Goal: Task Accomplishment & Management: Manage account settings

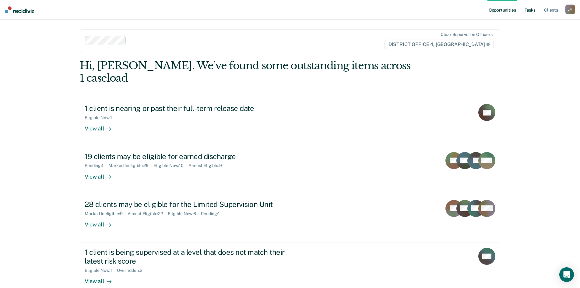
click at [531, 11] on link "Tasks" at bounding box center [529, 9] width 13 height 19
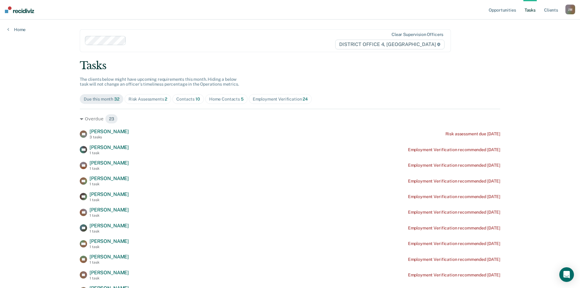
click at [227, 100] on div "Home Contacts 5" at bounding box center [226, 99] width 34 height 5
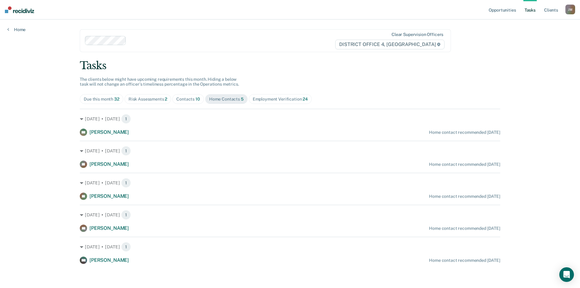
scroll to position [0, 0]
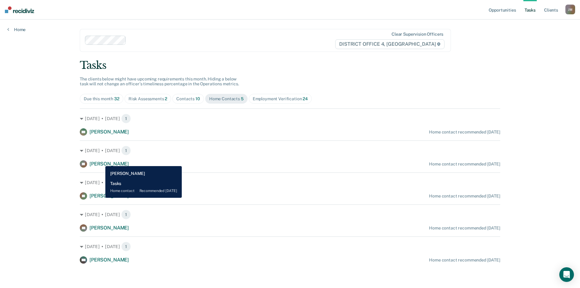
click at [101, 161] on span "[PERSON_NAME]" at bounding box center [109, 164] width 39 height 6
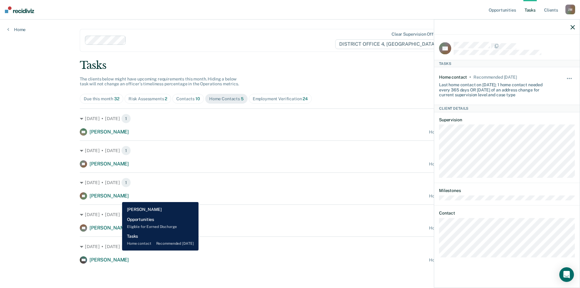
click at [118, 197] on span "[PERSON_NAME]" at bounding box center [109, 196] width 39 height 6
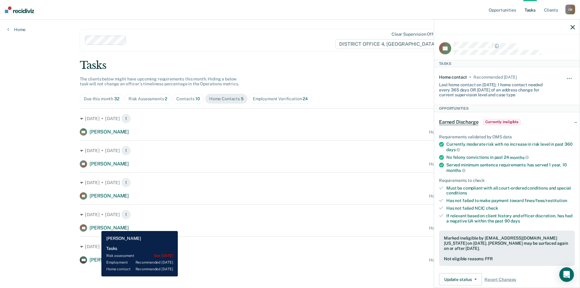
click at [97, 226] on span "[PERSON_NAME]" at bounding box center [109, 228] width 39 height 6
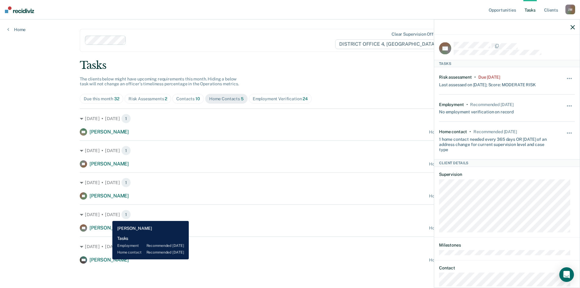
click at [108, 259] on span "[PERSON_NAME]" at bounding box center [109, 260] width 39 height 6
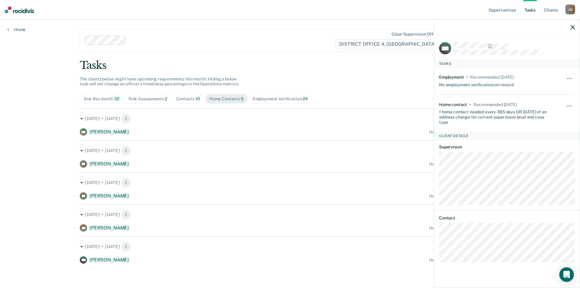
click at [573, 28] on icon "button" at bounding box center [573, 27] width 4 height 4
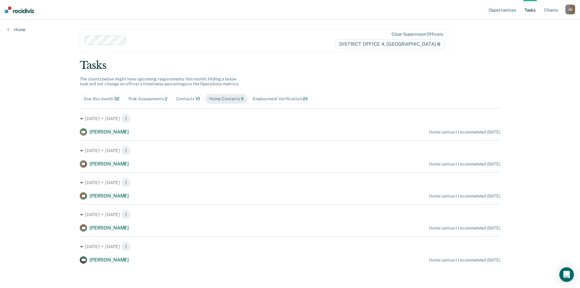
click at [141, 97] on div "Risk Assessments 2" at bounding box center [147, 98] width 39 height 5
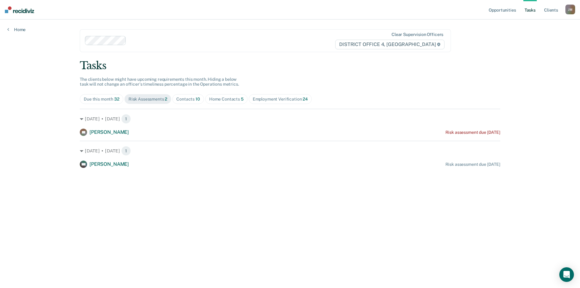
scroll to position [0, 0]
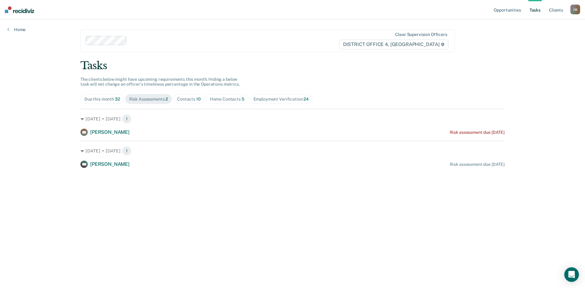
click at [100, 97] on div "Due this month 32" at bounding box center [102, 99] width 36 height 5
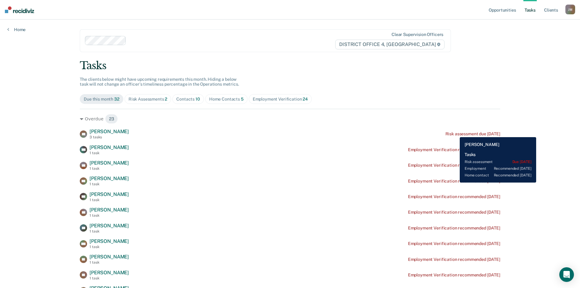
click at [455, 132] on div "Risk assessment due [DATE]" at bounding box center [472, 133] width 55 height 5
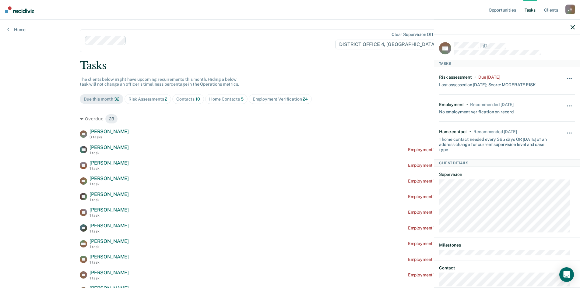
click at [569, 78] on span "button" at bounding box center [569, 78] width 1 height 1
click at [550, 113] on button "30 days" at bounding box center [553, 117] width 44 height 10
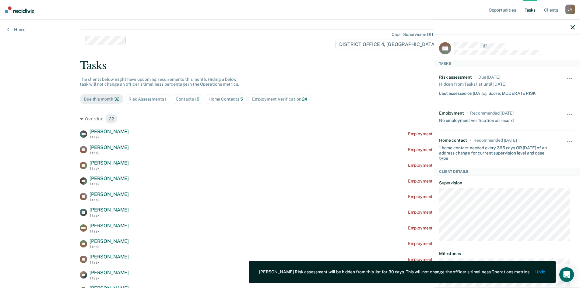
click at [571, 26] on icon "button" at bounding box center [573, 27] width 4 height 4
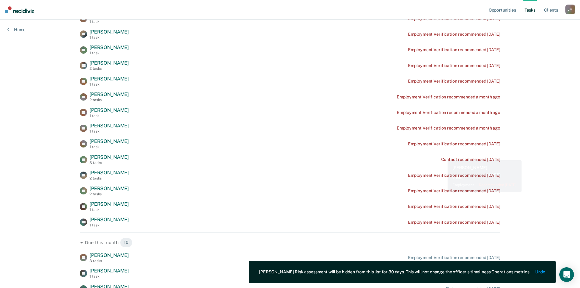
scroll to position [244, 0]
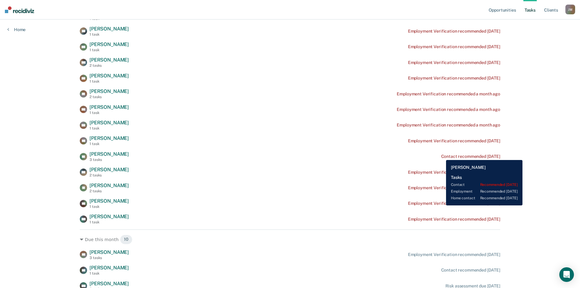
click at [441, 155] on div "Contact recommended [DATE]" at bounding box center [470, 156] width 59 height 5
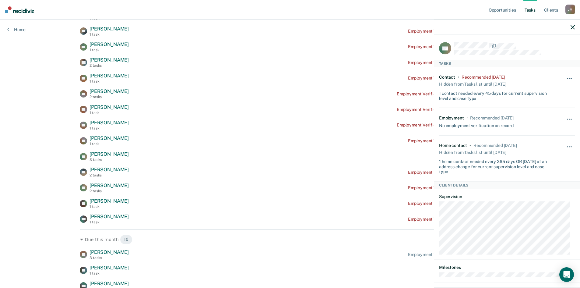
click at [568, 77] on button "button" at bounding box center [569, 82] width 10 height 10
click at [542, 116] on button "30 days" at bounding box center [553, 117] width 44 height 10
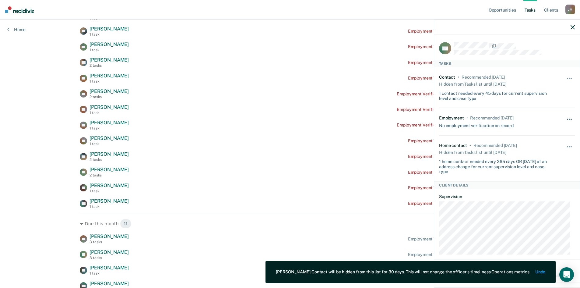
click at [564, 118] on button "button" at bounding box center [569, 123] width 10 height 10
click at [545, 158] on button "30 days" at bounding box center [553, 158] width 44 height 10
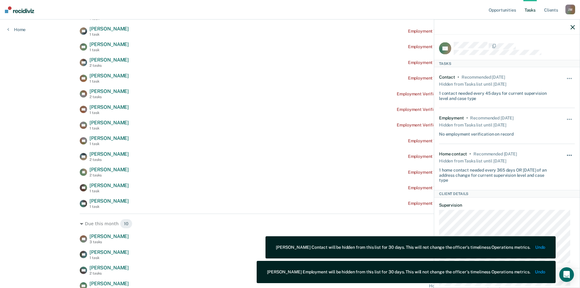
click at [564, 153] on button "button" at bounding box center [569, 158] width 10 height 10
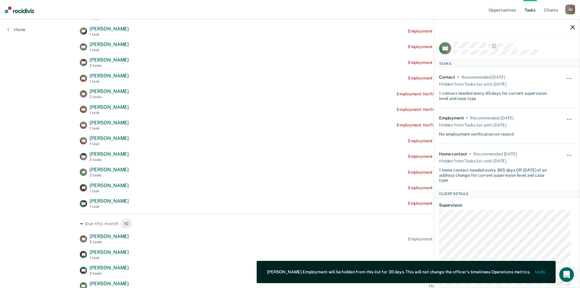
click at [515, 152] on div "Recommended [DATE]" at bounding box center [494, 153] width 43 height 5
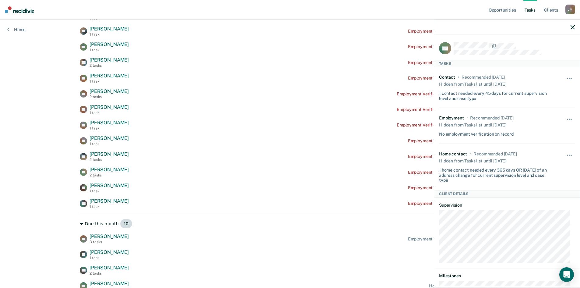
click at [405, 222] on div "Due this month 10" at bounding box center [290, 224] width 420 height 10
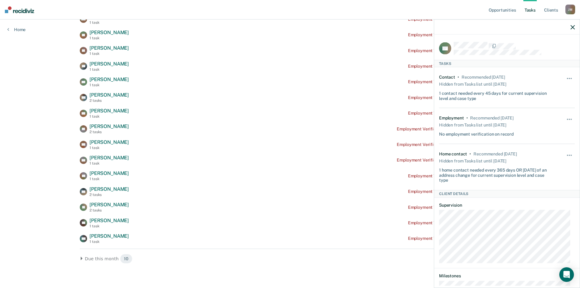
click at [573, 26] on icon "button" at bounding box center [573, 27] width 4 height 4
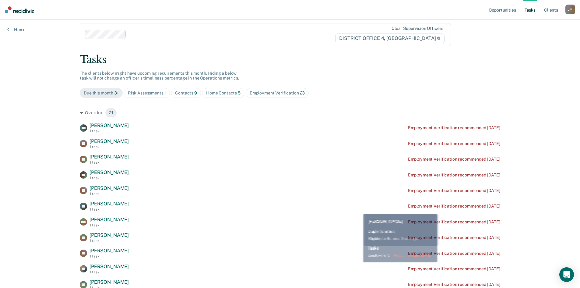
scroll to position [0, 0]
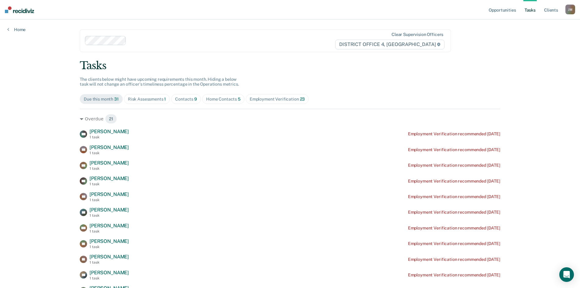
click at [147, 100] on div "Risk Assessments 1" at bounding box center [147, 99] width 38 height 5
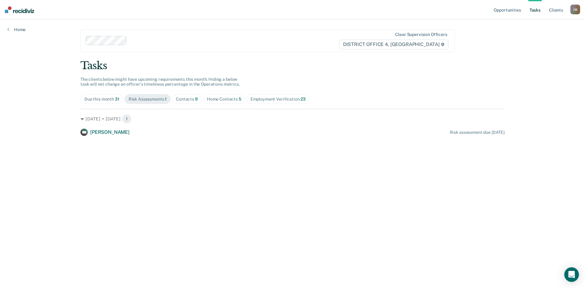
click at [188, 97] on div "Contacts 9" at bounding box center [187, 99] width 22 height 5
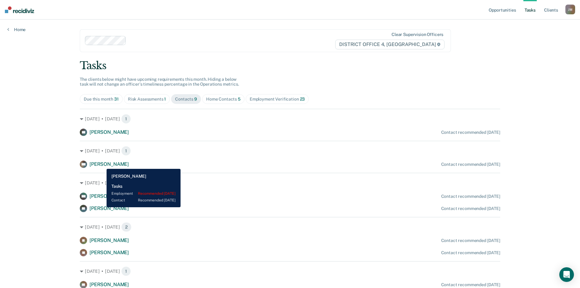
click at [102, 164] on span "[PERSON_NAME]" at bounding box center [109, 164] width 39 height 6
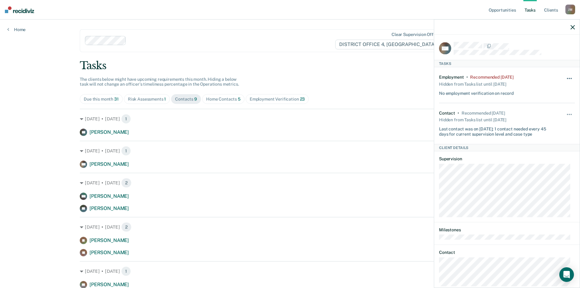
click at [569, 78] on span "button" at bounding box center [569, 78] width 1 height 1
click at [545, 124] on button "90 days" at bounding box center [553, 127] width 44 height 10
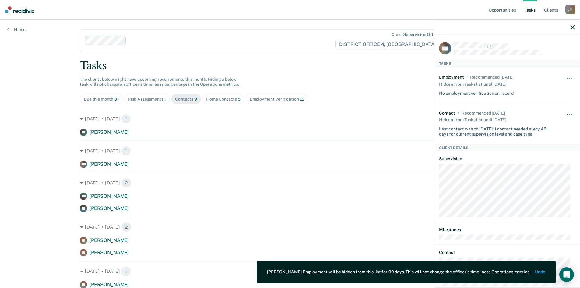
click at [569, 114] on span "button" at bounding box center [569, 114] width 1 height 1
click at [541, 163] on button "90 days" at bounding box center [553, 163] width 44 height 10
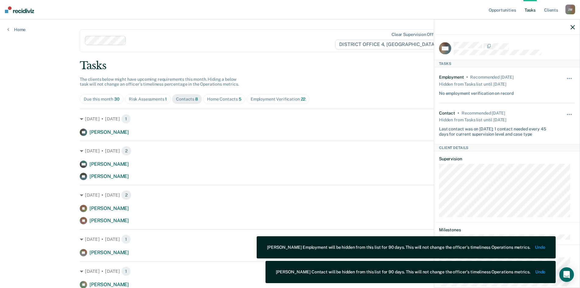
scroll to position [22, 0]
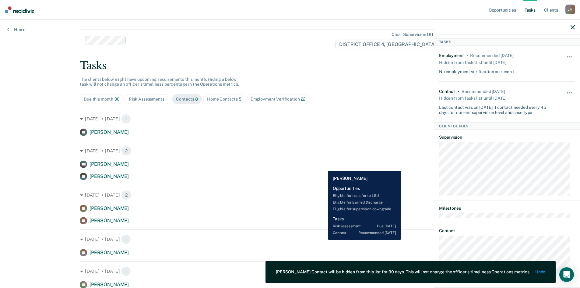
click at [323, 166] on div "MA [PERSON_NAME] Contact recommended [DATE]" at bounding box center [290, 163] width 420 height 7
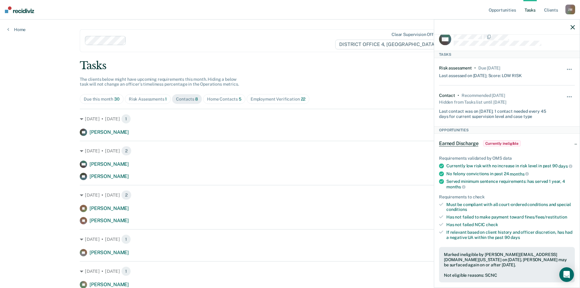
scroll to position [0, 0]
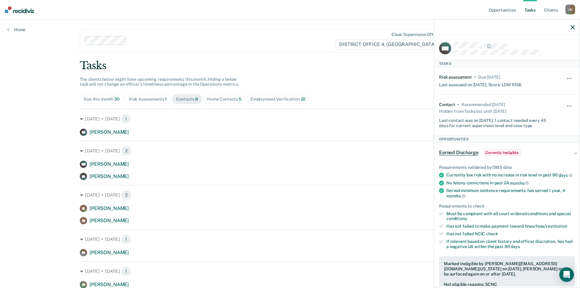
click at [571, 25] on icon "button" at bounding box center [573, 27] width 4 height 4
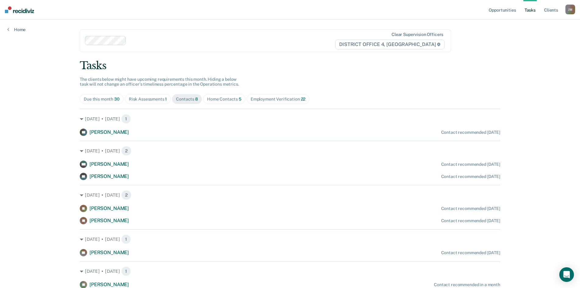
click at [218, 101] on div "Home Contacts 5" at bounding box center [224, 99] width 34 height 5
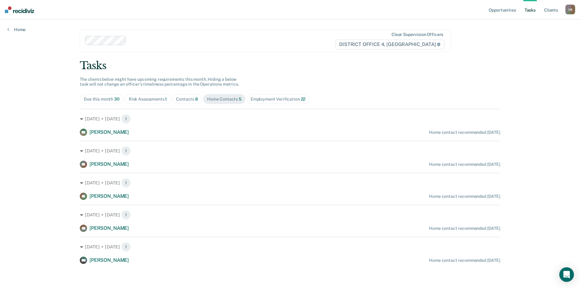
click at [318, 80] on div "Tasks The clients below might have upcoming requirements this month. Hiding a b…" at bounding box center [290, 161] width 420 height 204
